Goal: Task Accomplishment & Management: Use online tool/utility

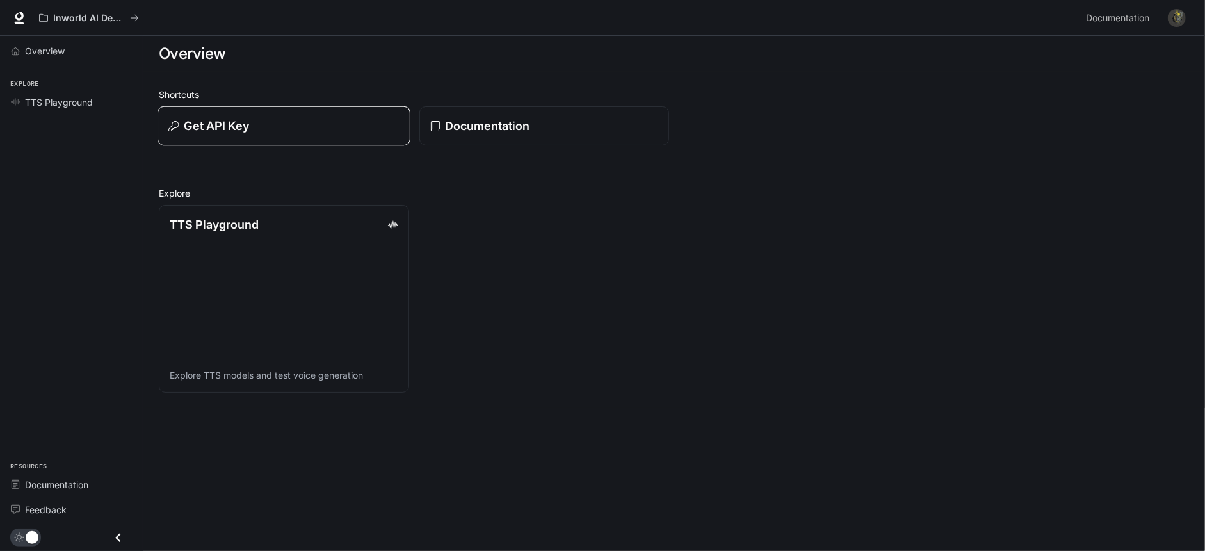
click at [267, 125] on div "Get API Key" at bounding box center [283, 125] width 231 height 17
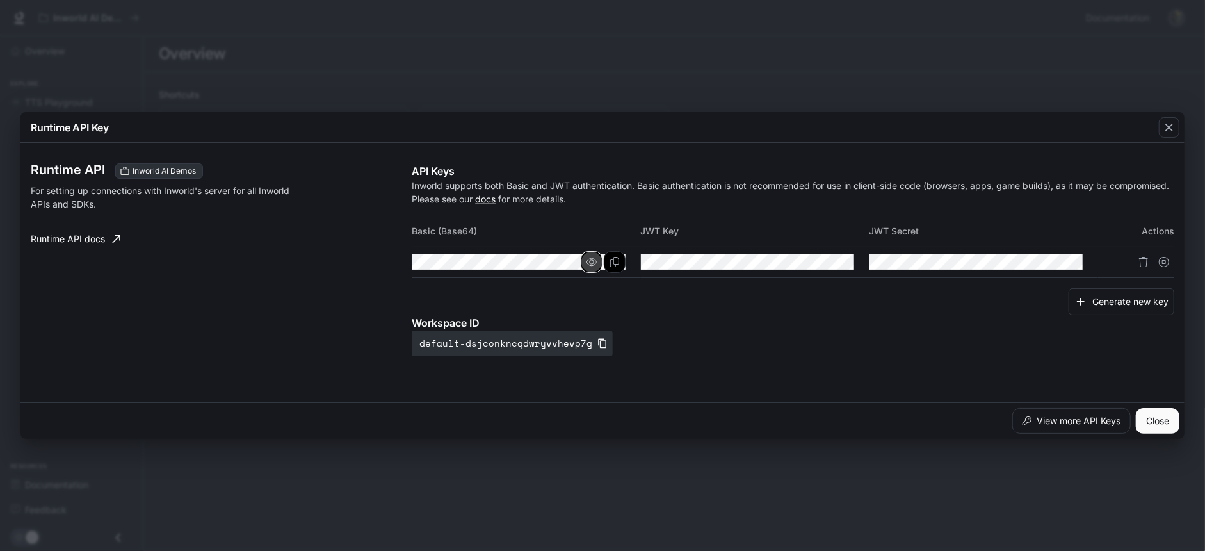
click at [596, 259] on icon "button" at bounding box center [592, 262] width 10 height 10
click at [614, 261] on icon "Copy Basic (Base64)" at bounding box center [615, 262] width 10 height 10
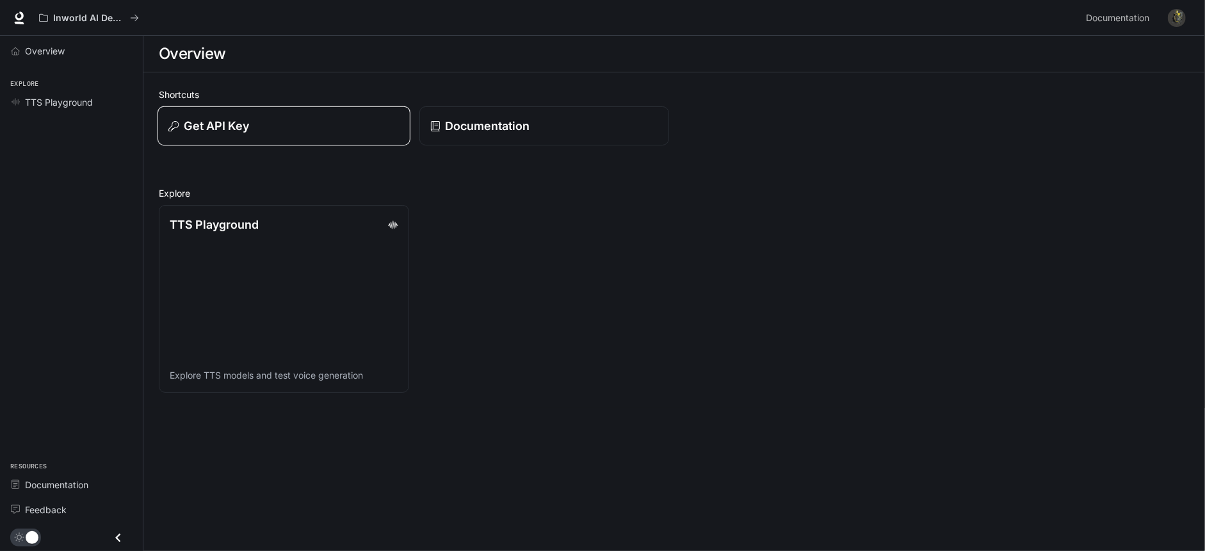
click at [219, 127] on p "Get API Key" at bounding box center [216, 125] width 65 height 17
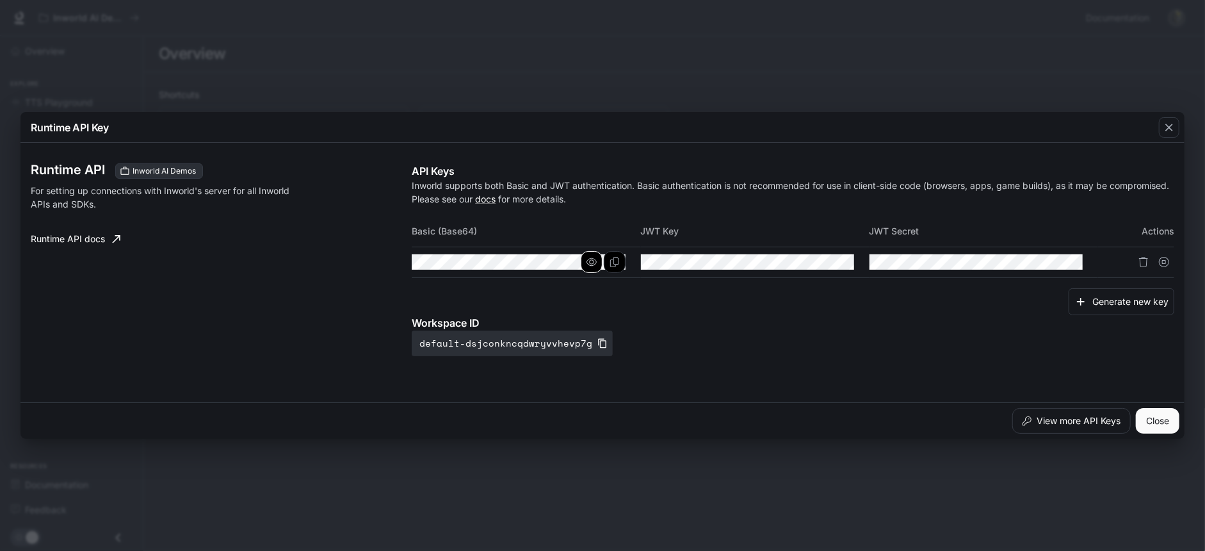
click at [594, 258] on icon "button" at bounding box center [592, 262] width 10 height 10
click at [617, 259] on icon "Copy Basic (Base64)" at bounding box center [615, 262] width 10 height 10
